Goal: Task Accomplishment & Management: Use online tool/utility

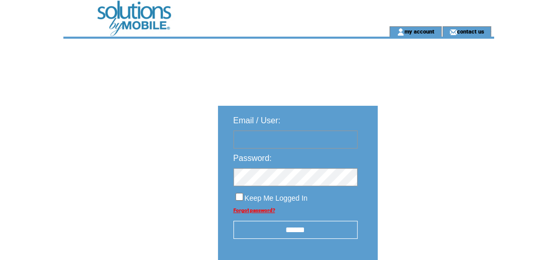
type input "**********"
click at [258, 227] on input "******" at bounding box center [296, 230] width 124 height 18
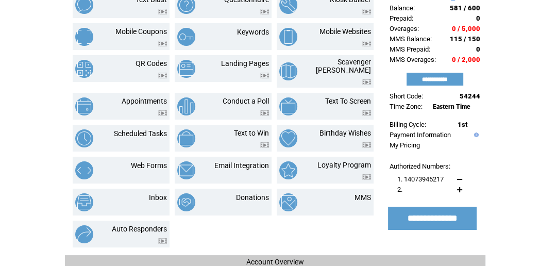
scroll to position [112, 0]
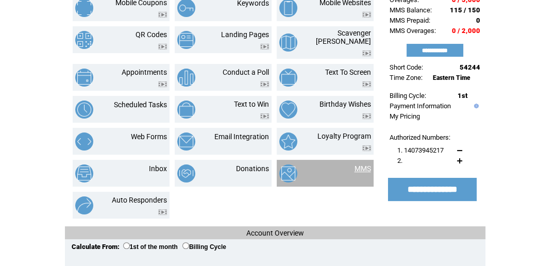
click at [360, 164] on link "MMS" at bounding box center [363, 168] width 16 height 8
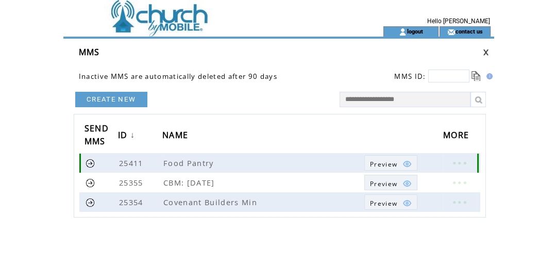
click at [462, 162] on link at bounding box center [459, 162] width 31 height 13
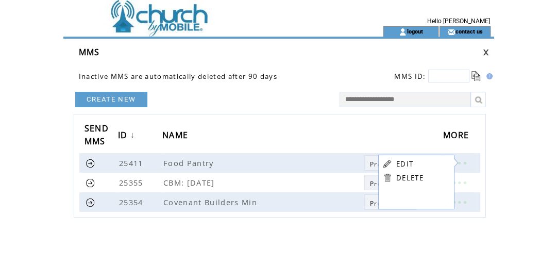
click at [405, 167] on link "EDIT" at bounding box center [404, 163] width 17 height 9
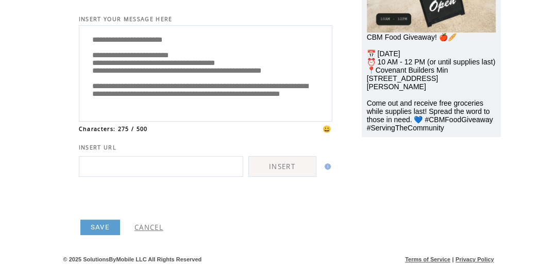
scroll to position [172, 0]
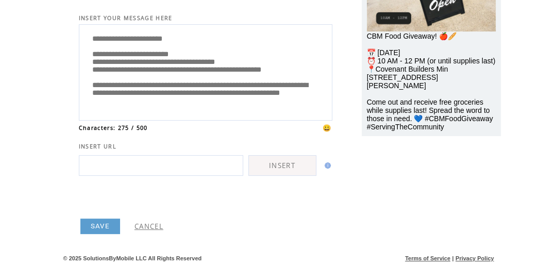
click at [100, 223] on link "SAVE" at bounding box center [100, 226] width 40 height 15
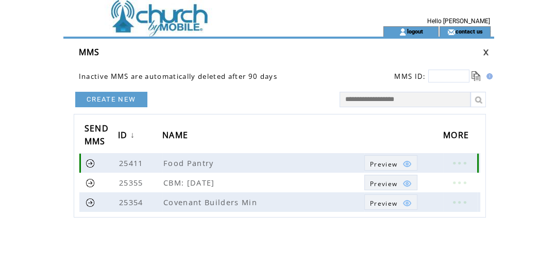
click at [87, 162] on link at bounding box center [91, 163] width 10 height 10
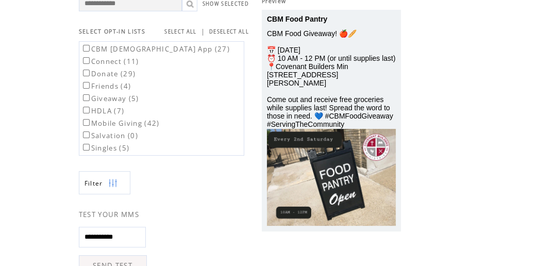
scroll to position [390, 0]
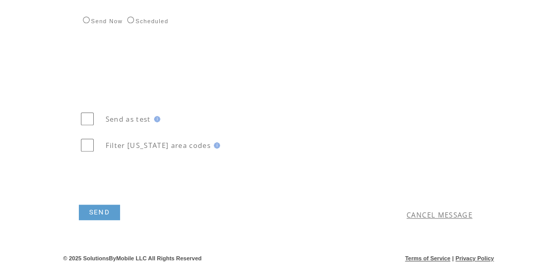
click at [99, 206] on link "SEND" at bounding box center [99, 212] width 41 height 15
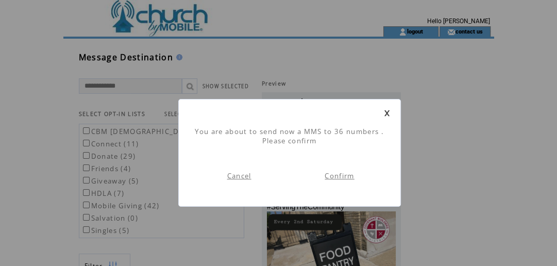
click at [334, 175] on link "Confirm" at bounding box center [339, 175] width 29 height 9
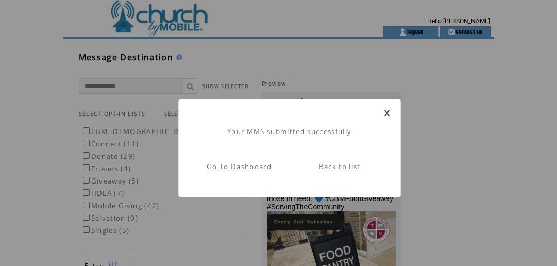
click at [332, 169] on link "Back to list" at bounding box center [340, 166] width 42 height 9
